Goal: Task Accomplishment & Management: Manage account settings

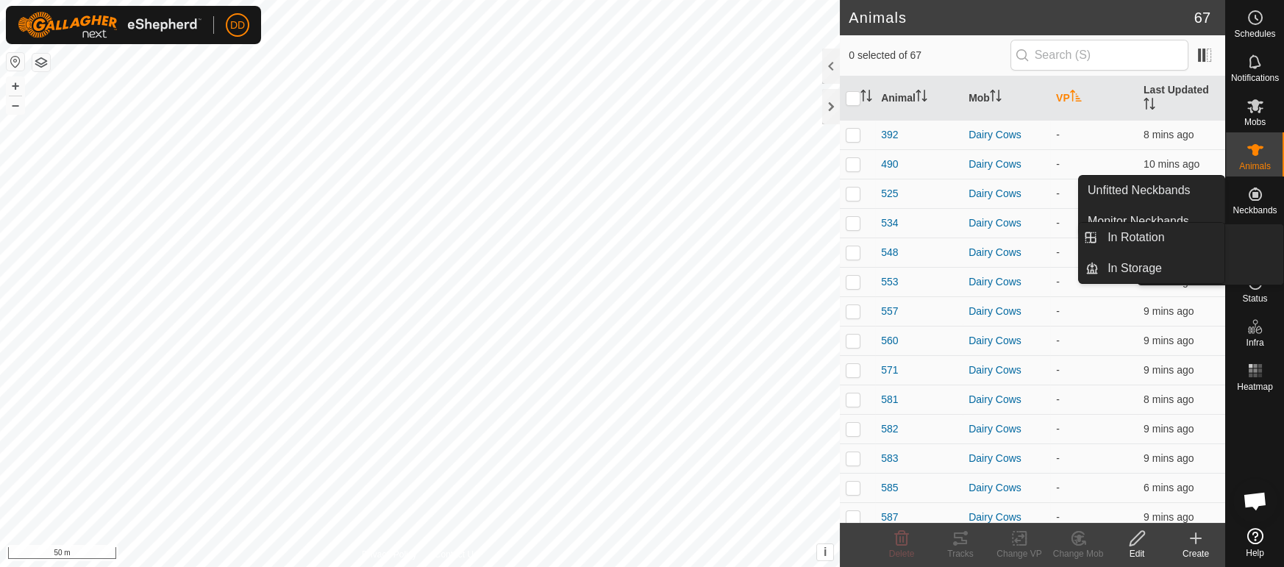
click at [1264, 245] on es-virtualpaddocks-svg-icon at bounding box center [1255, 239] width 26 height 24
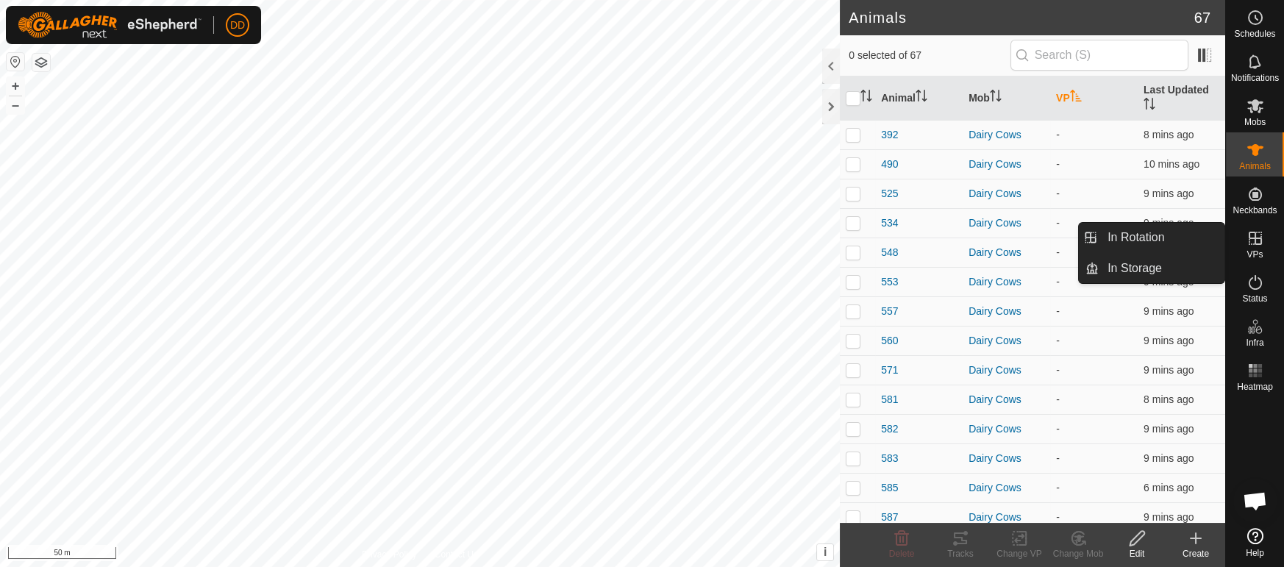
click at [1141, 241] on link "In Rotation" at bounding box center [1162, 237] width 126 height 29
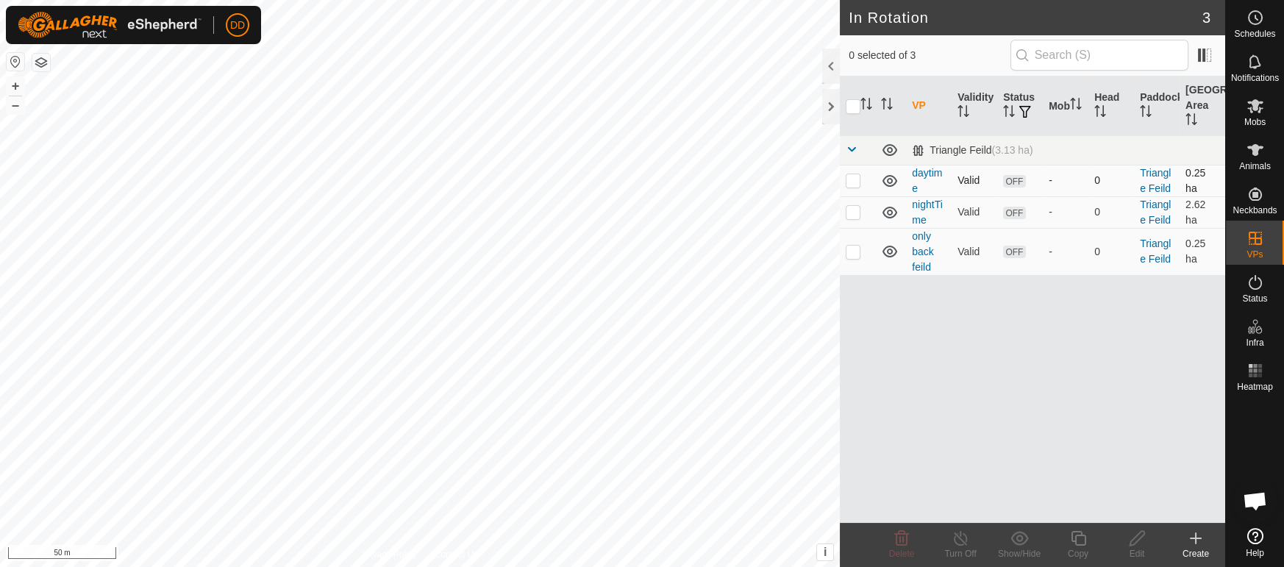
click at [853, 180] on p-checkbox at bounding box center [853, 180] width 15 height 12
checkbox input "true"
click at [1133, 540] on icon at bounding box center [1137, 539] width 18 height 18
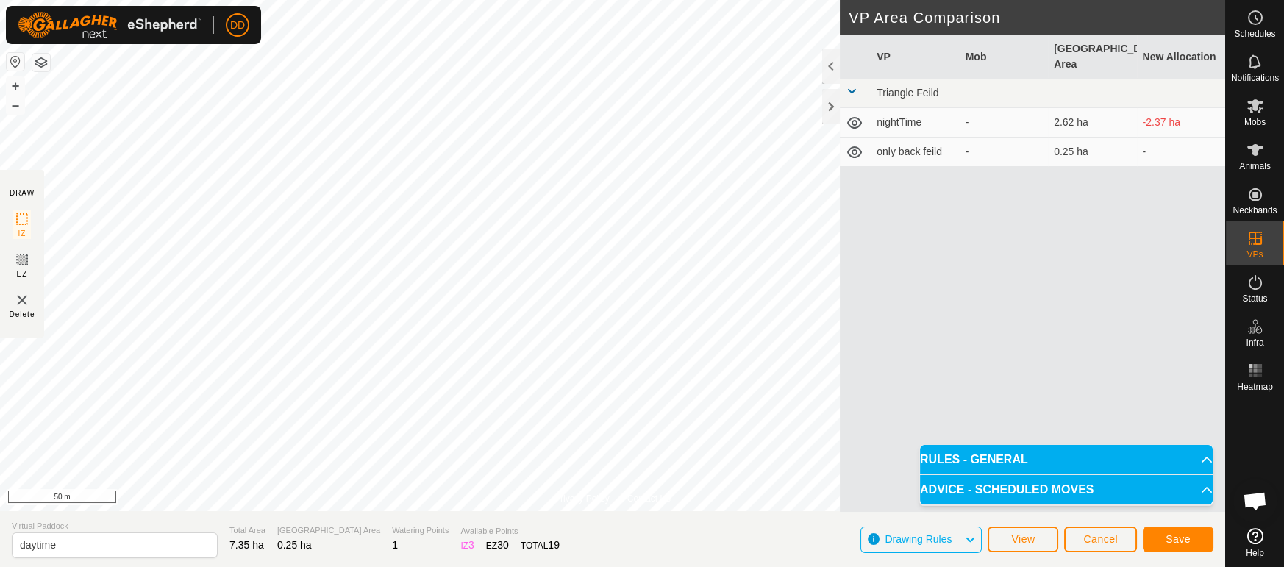
click at [627, 552] on div "Privacy Policy Contact Us Status: OFF Type: Inclusion Zone + – ⇧ i This applica…" at bounding box center [612, 283] width 1225 height 567
click at [1194, 538] on button "Save" at bounding box center [1178, 540] width 71 height 26
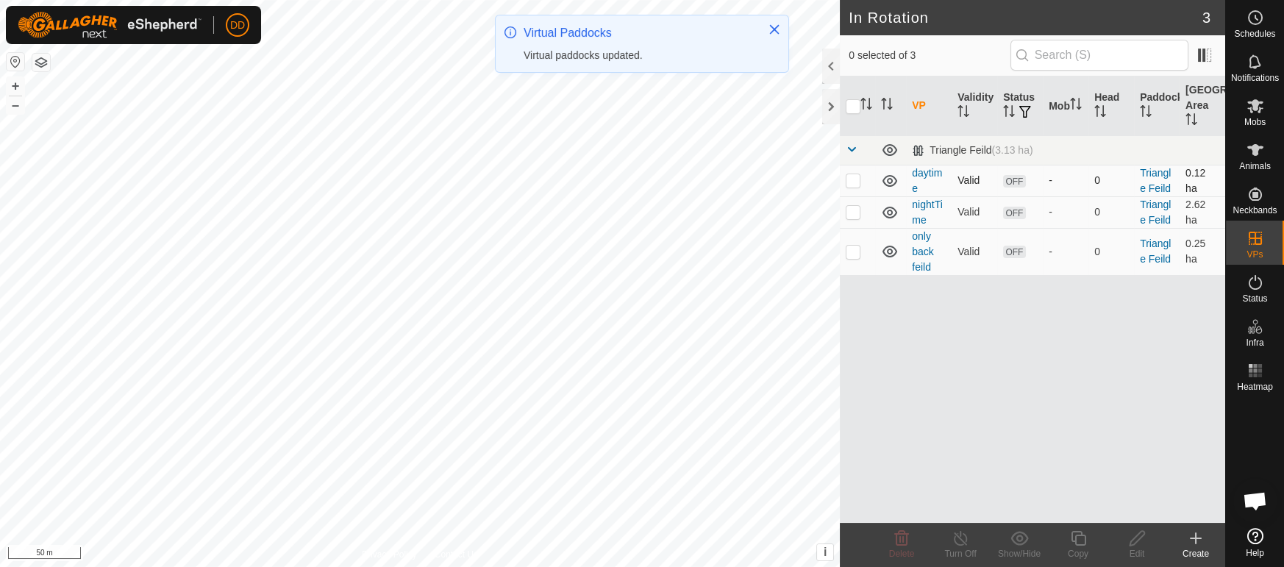
click at [855, 179] on p-checkbox at bounding box center [853, 180] width 15 height 12
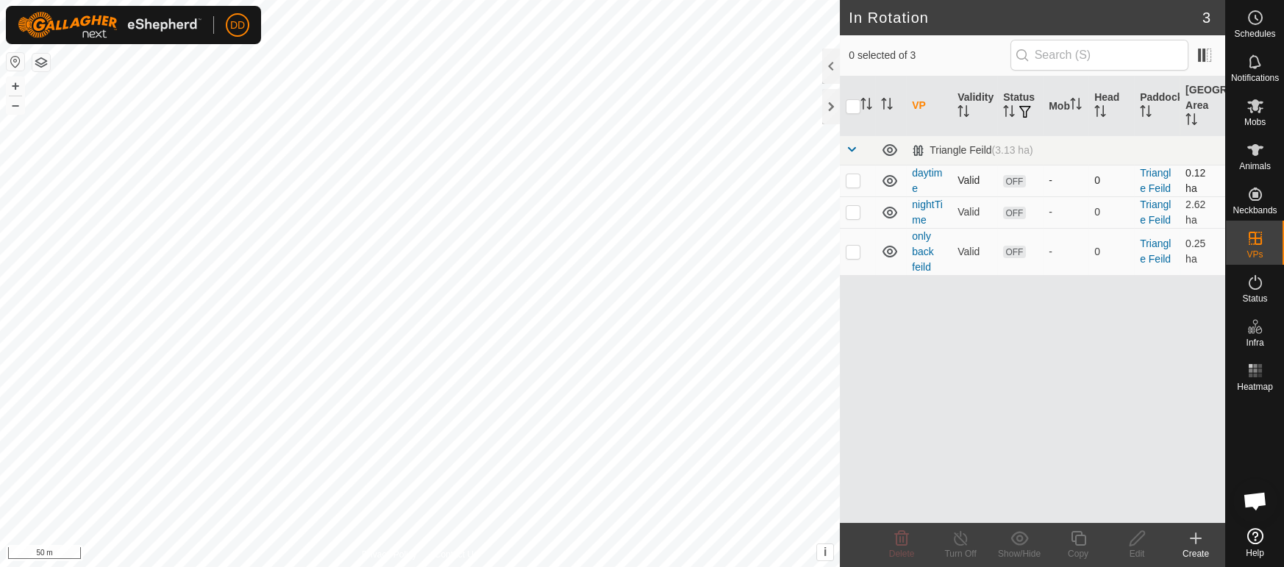
click at [852, 182] on p-checkbox at bounding box center [853, 180] width 15 height 12
checkbox input "false"
checkbox input "true"
click at [850, 182] on p-checkbox at bounding box center [853, 180] width 15 height 12
checkbox input "true"
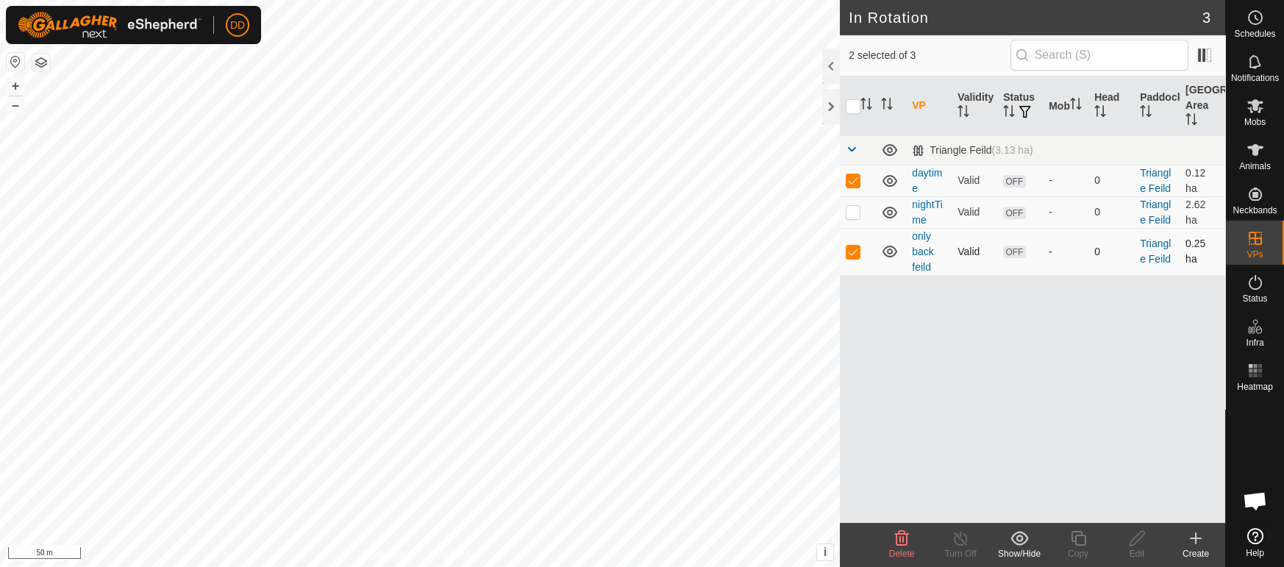
click at [852, 252] on p-checkbox at bounding box center [853, 252] width 15 height 12
checkbox input "false"
click at [1139, 541] on icon at bounding box center [1137, 539] width 18 height 18
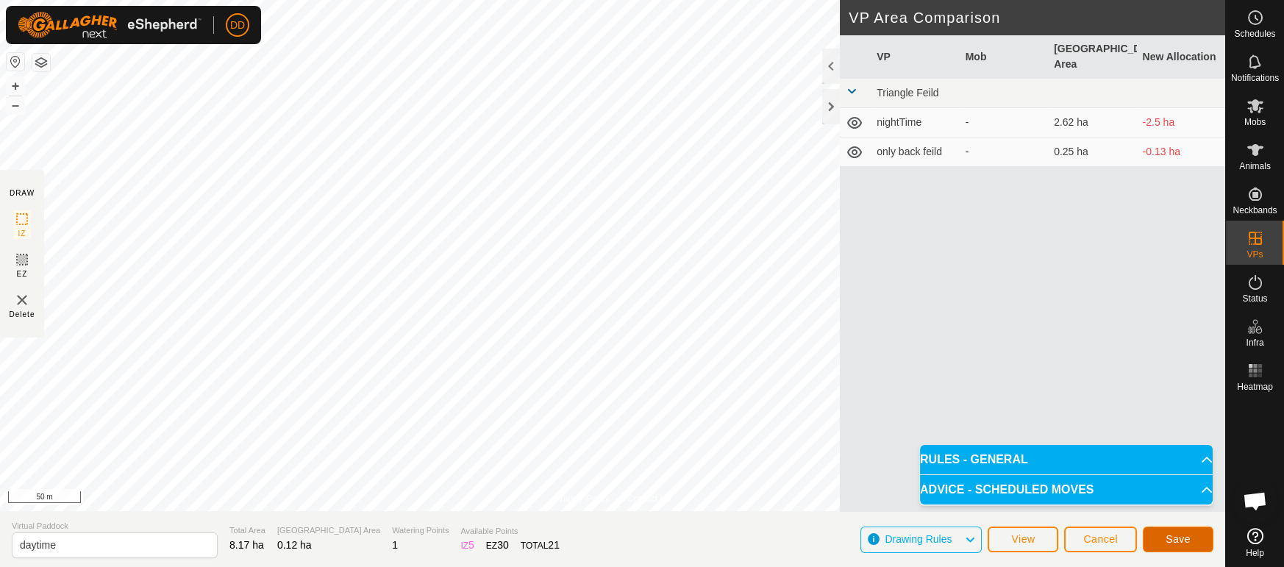
click at [1174, 537] on span "Save" at bounding box center [1178, 539] width 25 height 12
